Goal: Transaction & Acquisition: Download file/media

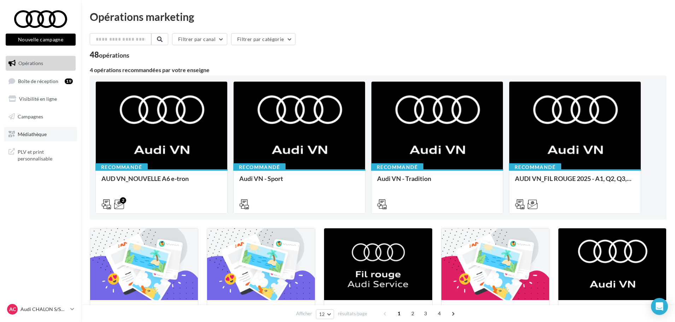
click at [29, 136] on span "Médiathèque" at bounding box center [32, 134] width 29 height 6
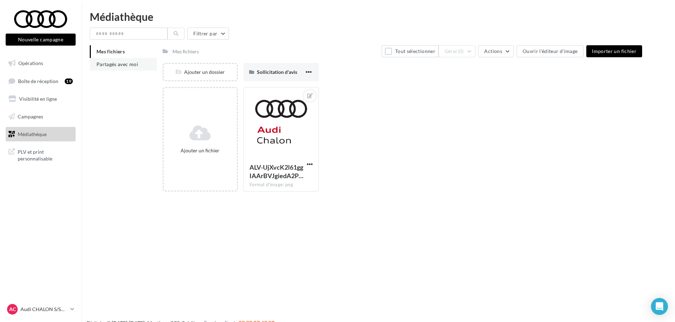
click at [110, 65] on span "Partagés avec moi" at bounding box center [117, 64] width 42 height 6
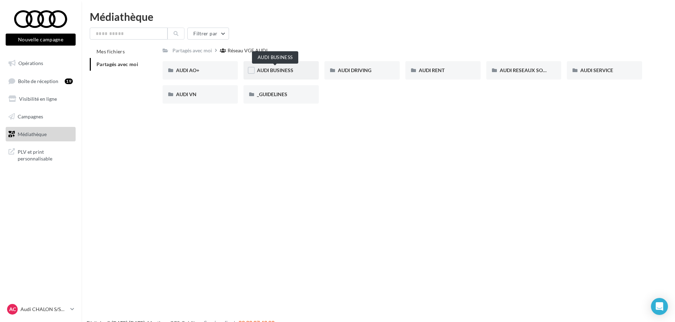
click at [286, 69] on span "AUDI BUSINESS" at bounding box center [275, 70] width 36 height 6
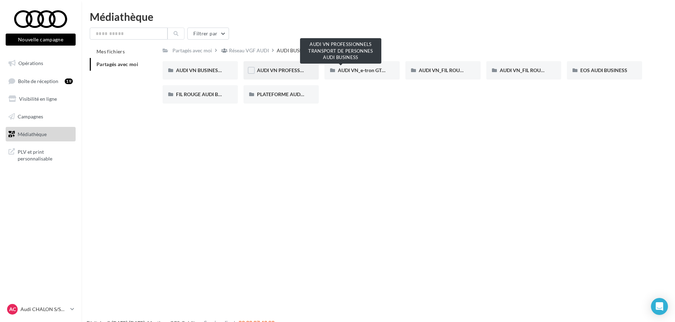
click at [277, 70] on span "AUDI VN PROFESSIONNELS TRANSPORT DE PERSONNES AUDI BUSINESS" at bounding box center [342, 70] width 170 height 6
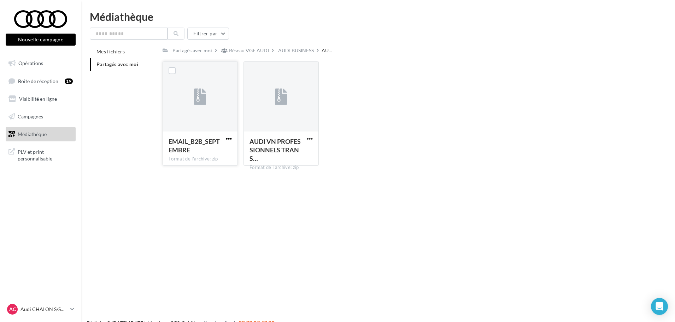
click at [228, 139] on span "button" at bounding box center [229, 139] width 6 height 6
click at [198, 150] on button "Télécharger" at bounding box center [198, 152] width 71 height 18
click at [305, 137] on button "button" at bounding box center [309, 139] width 9 height 7
click at [271, 153] on button "Télécharger" at bounding box center [278, 152] width 71 height 18
click at [300, 50] on div "AUDI BUSINESS" at bounding box center [296, 50] width 36 height 7
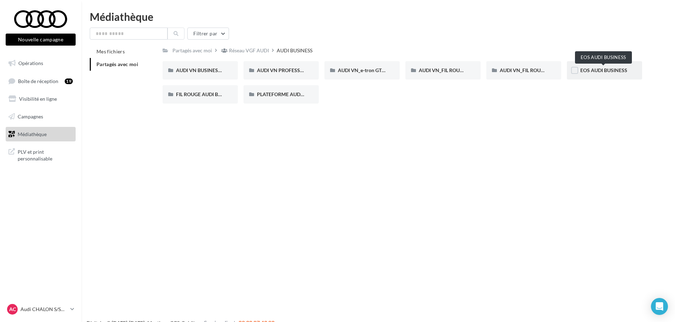
click at [597, 69] on span "EOS AUDI BUSINESS" at bounding box center [603, 70] width 47 height 6
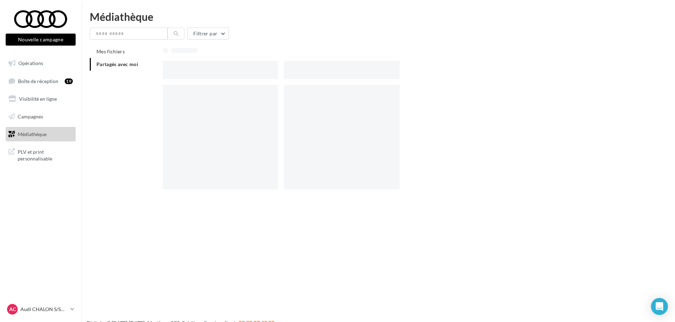
click at [597, 69] on div at bounding box center [405, 70] width 485 height 18
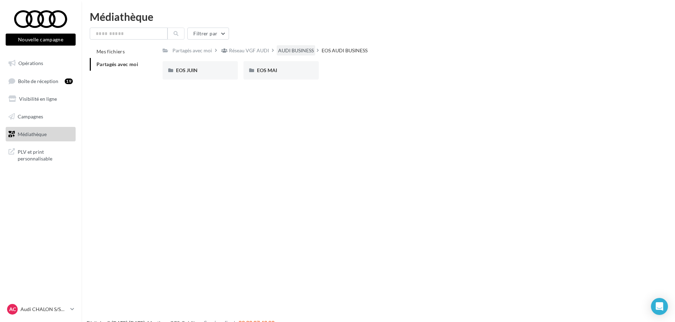
click at [287, 50] on div "AUDI BUSINESS" at bounding box center [296, 50] width 36 height 7
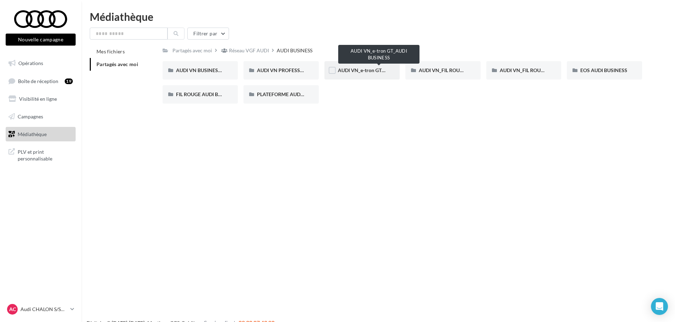
click at [361, 69] on span "AUDI VN_e-tron GT_AUDI BUSINESS" at bounding box center [379, 70] width 82 height 6
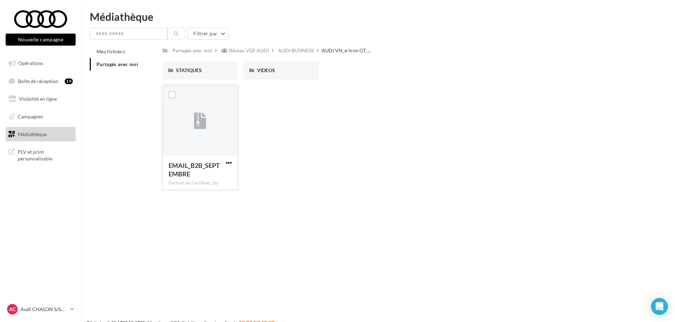
click at [230, 162] on span "button" at bounding box center [229, 163] width 6 height 6
click at [192, 174] on button "Télécharger" at bounding box center [198, 176] width 71 height 18
click at [198, 70] on span "STATIQUES" at bounding box center [189, 70] width 26 height 6
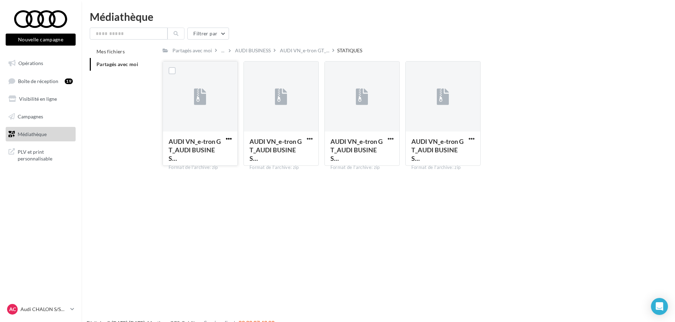
click at [229, 137] on span "button" at bounding box center [229, 139] width 6 height 6
drag, startPoint x: 194, startPoint y: 154, endPoint x: 240, endPoint y: 153, distance: 46.6
click at [194, 154] on button "Télécharger" at bounding box center [198, 152] width 71 height 18
click at [311, 135] on div "AUDI VN_e-tron GT_AUDI BUSINES… Format de l'archive: zip" at bounding box center [281, 147] width 75 height 33
click at [310, 137] on span "button" at bounding box center [310, 139] width 6 height 6
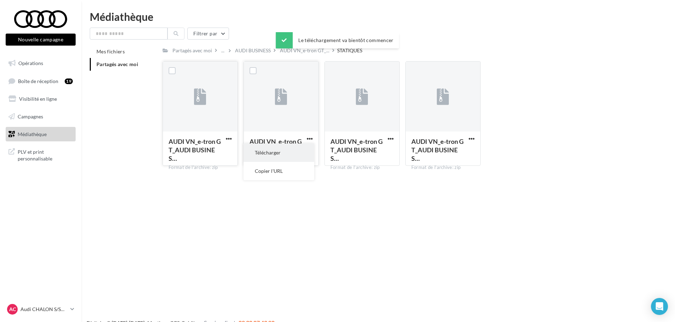
click at [281, 148] on button "Télécharger" at bounding box center [278, 152] width 71 height 18
drag, startPoint x: 390, startPoint y: 138, endPoint x: 384, endPoint y: 142, distance: 7.2
click at [390, 138] on span "button" at bounding box center [391, 139] width 6 height 6
drag, startPoint x: 363, startPoint y: 152, endPoint x: 374, endPoint y: 151, distance: 11.8
click at [362, 152] on button "Télécharger" at bounding box center [359, 152] width 71 height 18
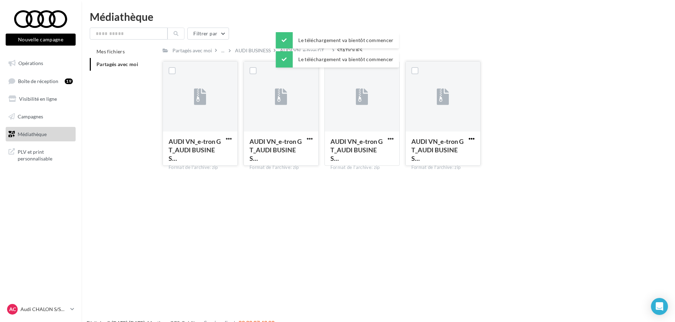
click at [473, 139] on span "button" at bounding box center [472, 139] width 6 height 6
click at [449, 153] on button "Télécharger" at bounding box center [440, 152] width 71 height 18
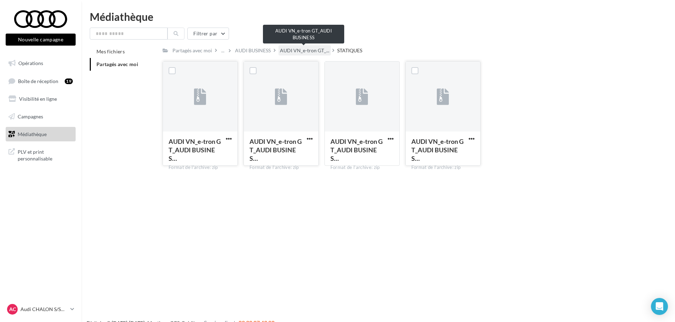
click at [302, 52] on span "AUDI VN_e-tron GT_..." at bounding box center [304, 50] width 49 height 7
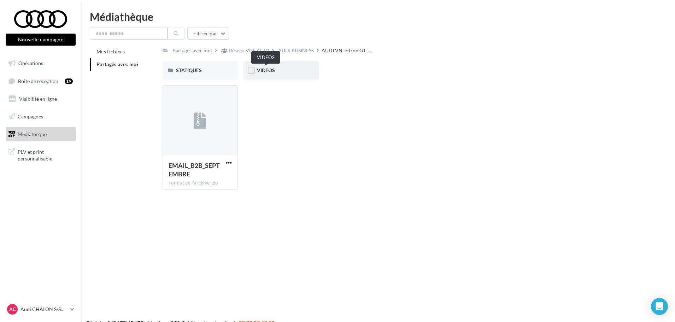
click at [273, 70] on span "VIDEOS" at bounding box center [266, 70] width 18 height 6
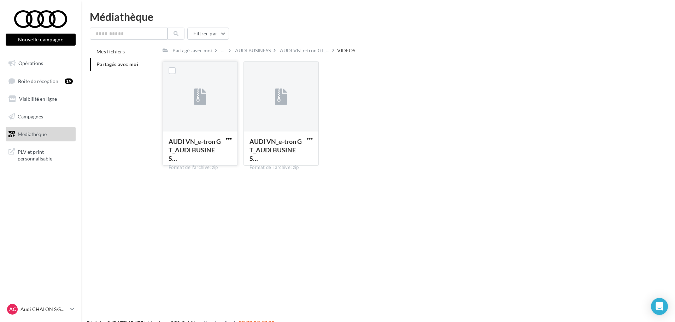
click at [228, 137] on span "button" at bounding box center [229, 139] width 6 height 6
click at [189, 151] on button "Télécharger" at bounding box center [198, 152] width 71 height 18
click at [309, 137] on span "button" at bounding box center [310, 139] width 6 height 6
click at [260, 152] on button "Télécharger" at bounding box center [278, 152] width 71 height 18
click at [482, 153] on div "AUDI VN_e-tron GT_AUDI BUSINES… Format de l'archive: zip AUDI VN_e-tron GT_AUDI…" at bounding box center [405, 116] width 485 height 110
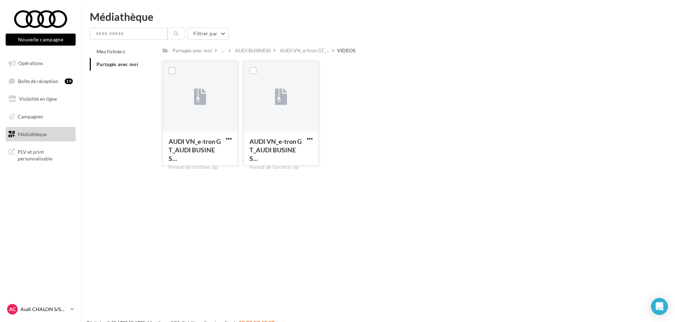
click at [38, 308] on p "Audi CHALON S/SAONE" at bounding box center [43, 309] width 47 height 7
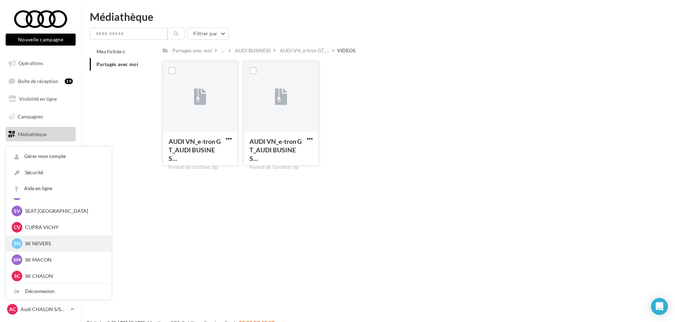
scroll to position [141, 0]
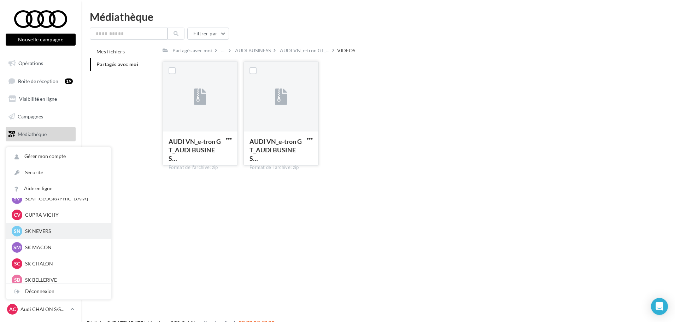
click at [39, 232] on p "SK NEVERS" at bounding box center [64, 231] width 78 height 7
